Goal: Information Seeking & Learning: Learn about a topic

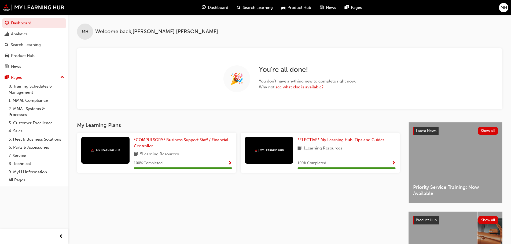
click at [294, 86] on link "see what else is available?" at bounding box center [299, 87] width 48 height 5
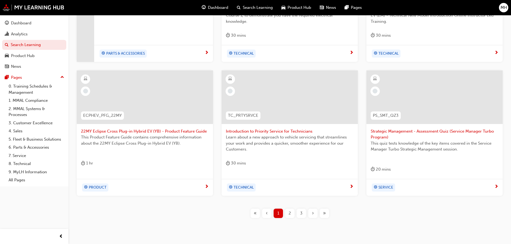
scroll to position [205, 0]
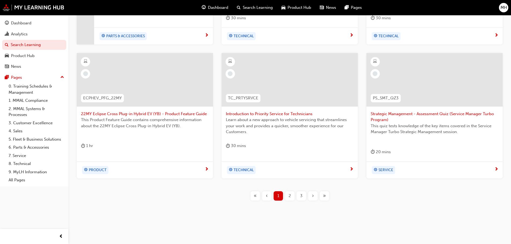
click at [404, 158] on div "Strategic Management - Assessment Quiz (Service Manager Turbo Program) This qui…" at bounding box center [434, 107] width 136 height 109
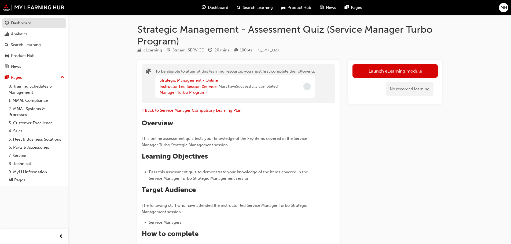
click at [27, 20] on div "Dashboard" at bounding box center [21, 23] width 20 height 6
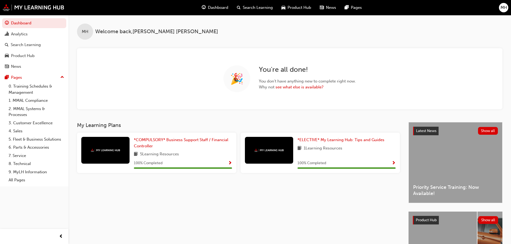
click at [506, 10] on span "MH" at bounding box center [503, 8] width 6 height 6
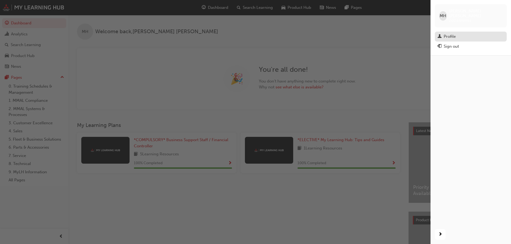
click at [447, 34] on div "Profile" at bounding box center [450, 37] width 12 height 6
